Goal: Information Seeking & Learning: Learn about a topic

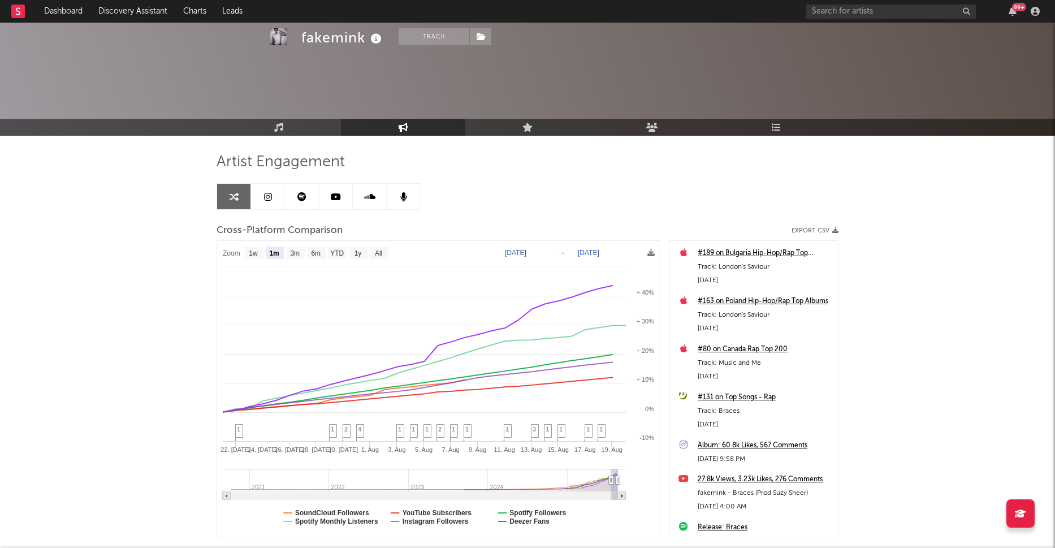
select select "1m"
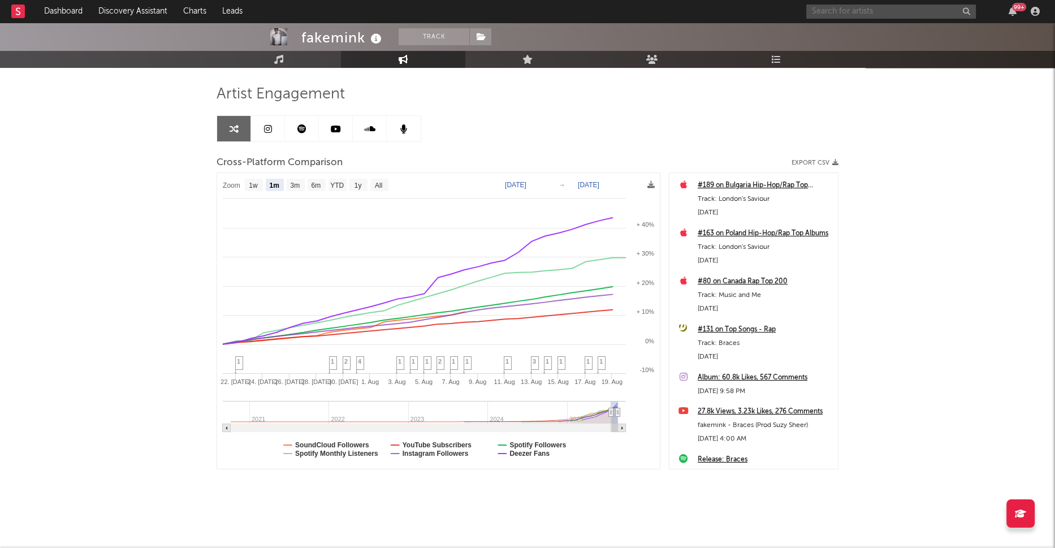
click at [835, 11] on input "text" at bounding box center [891, 12] width 170 height 14
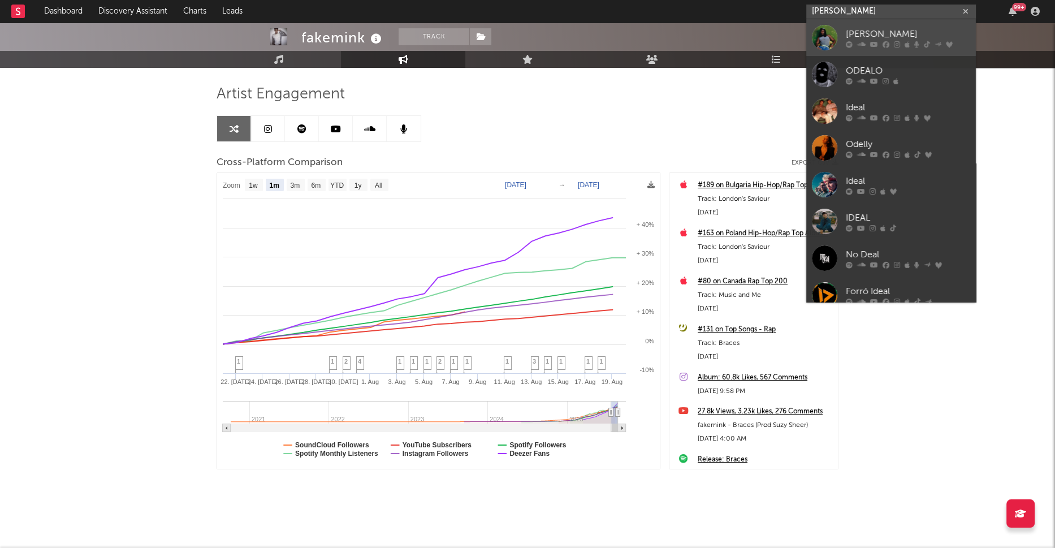
type input "[PERSON_NAME]"
click at [875, 44] on icon at bounding box center [874, 44] width 8 height 7
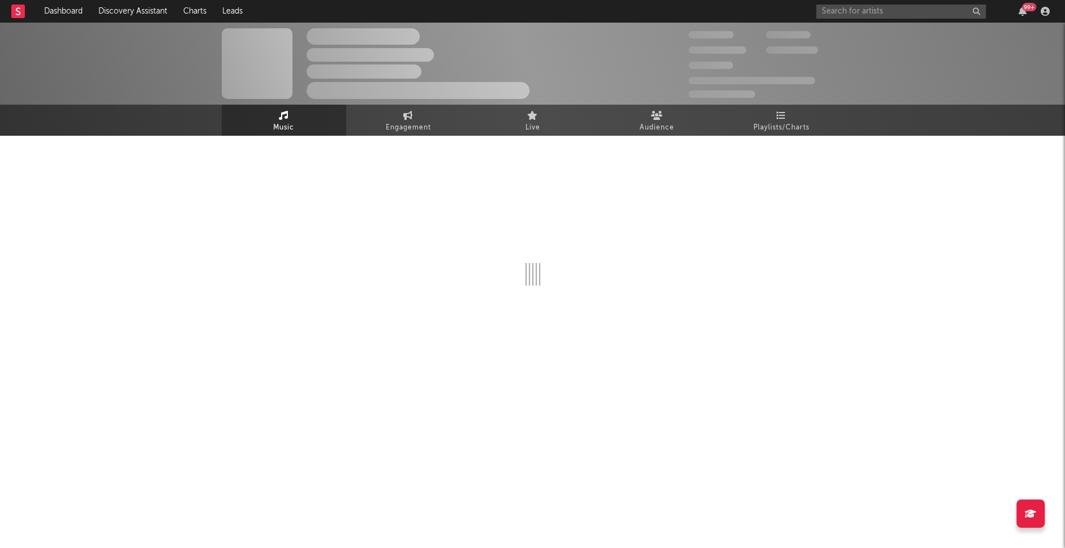
select select "6m"
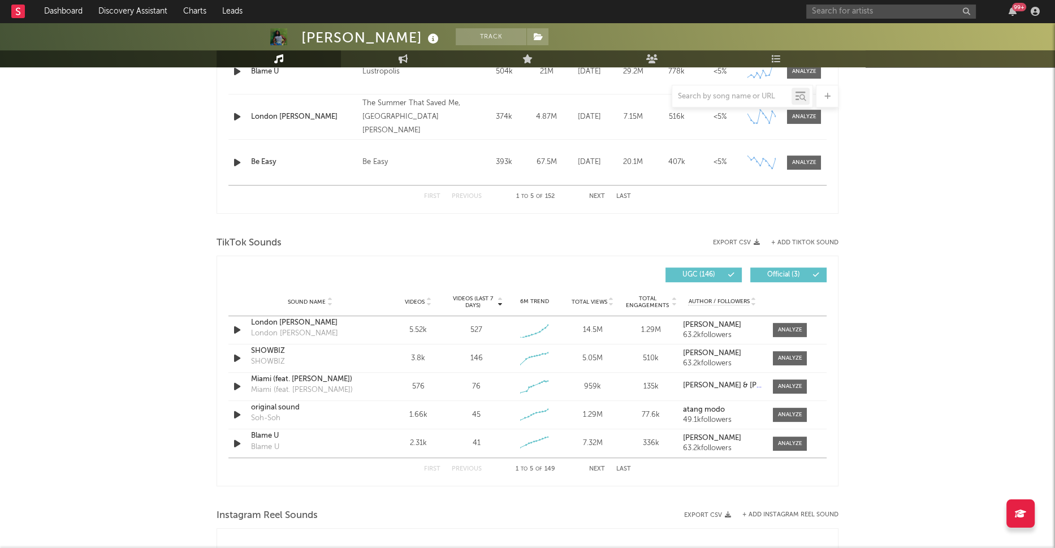
scroll to position [628, 0]
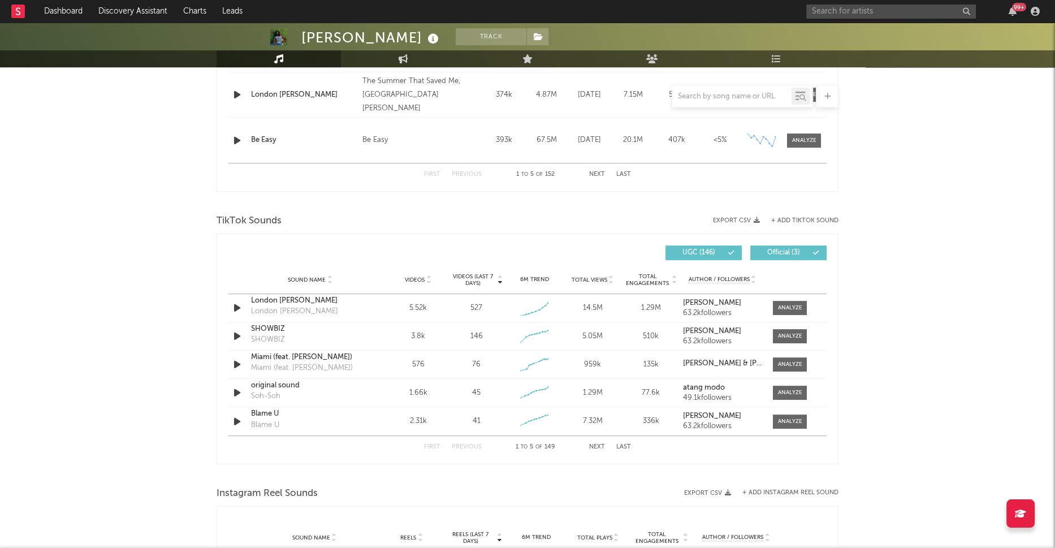
click at [584, 279] on span "Total Views" at bounding box center [590, 280] width 36 height 7
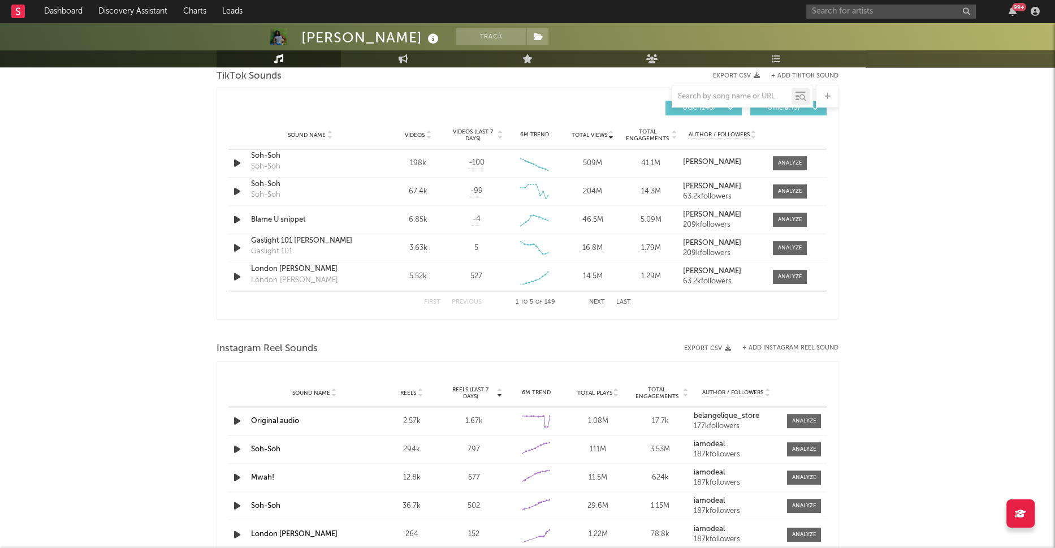
scroll to position [817, 0]
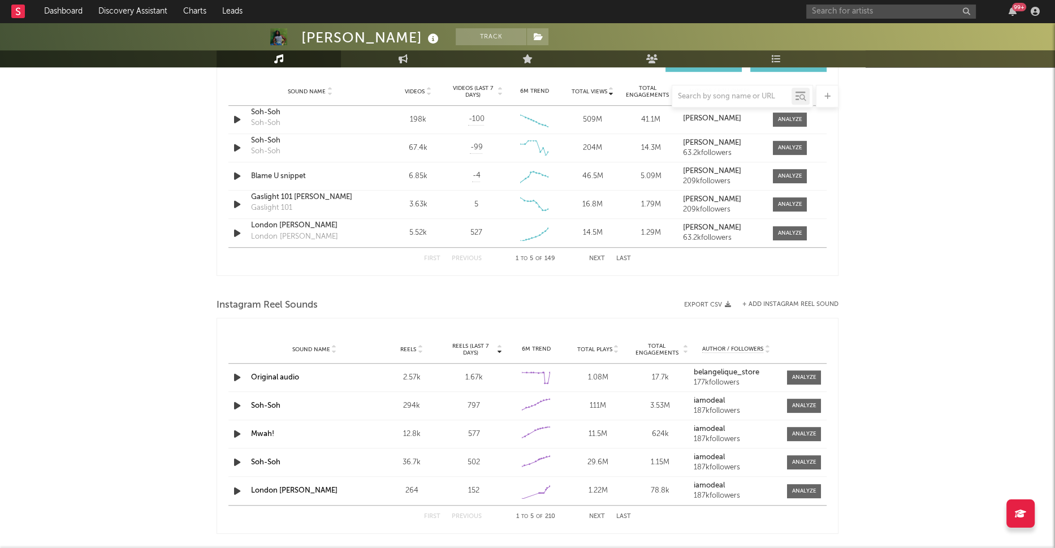
click at [597, 346] on span "Total Plays" at bounding box center [594, 349] width 35 height 7
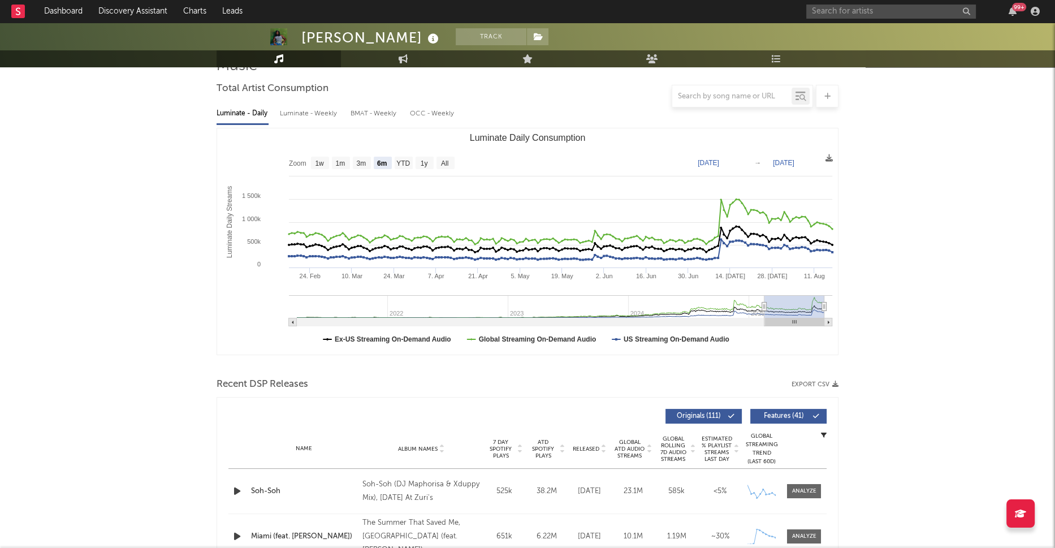
scroll to position [0, 0]
